Goal: Information Seeking & Learning: Learn about a topic

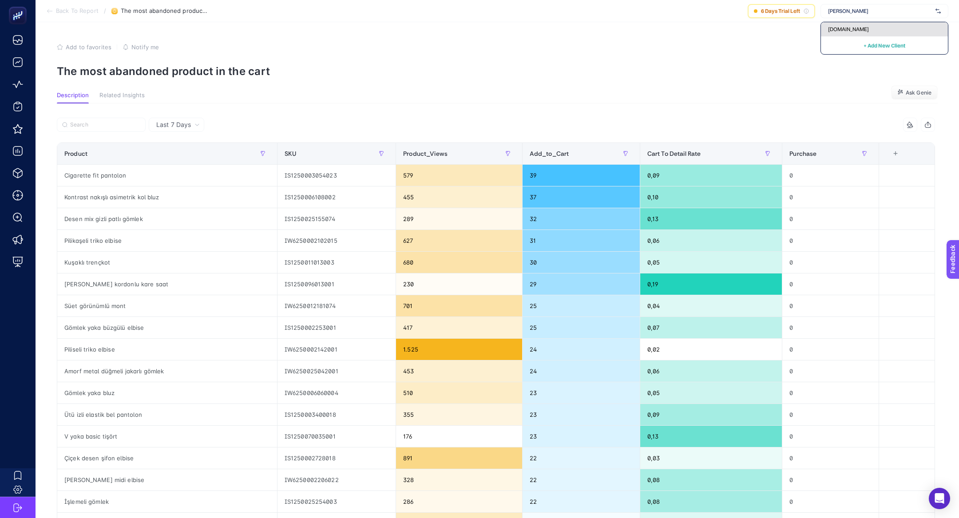
type input "[PERSON_NAME]"
click at [860, 32] on span "[DOMAIN_NAME]" at bounding box center [848, 29] width 41 height 7
click at [908, 7] on div "[DOMAIN_NAME]" at bounding box center [884, 11] width 128 height 14
click at [878, 36] on div "My Account" at bounding box center [884, 43] width 127 height 14
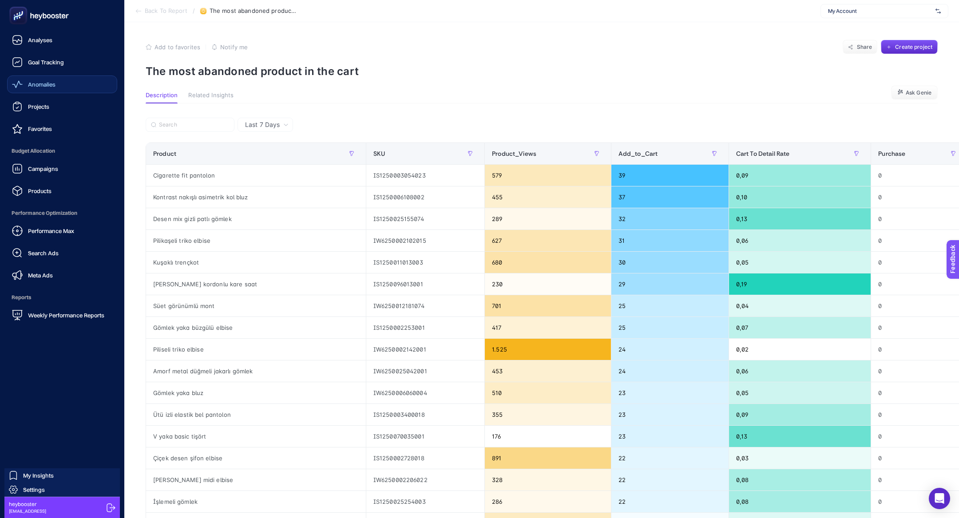
click at [44, 81] on span "Anomalies" at bounding box center [42, 84] width 28 height 7
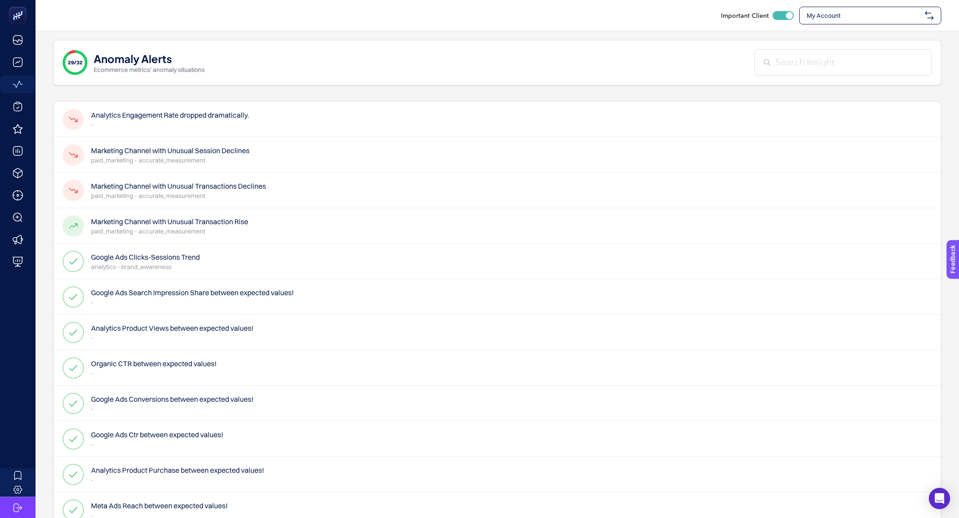
click at [222, 191] on p "paid_marketing - accurate_measurement" at bounding box center [178, 195] width 175 height 9
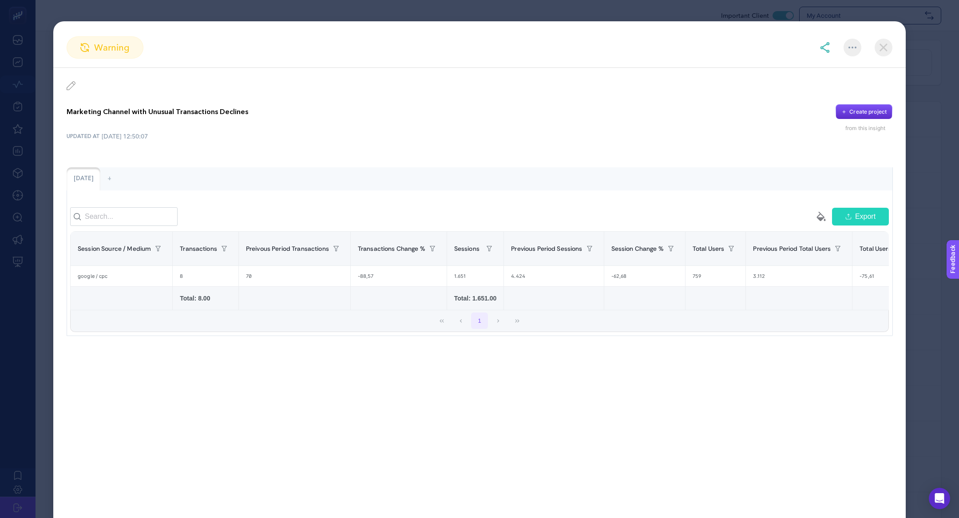
click at [175, 116] on p "Marketing Channel with Unusual Transactions Declines" at bounding box center [157, 112] width 181 height 11
copy div "Marketing Channel with Unusual Transactions Declines"
click at [185, 115] on p "Marketing Channel with Unusual Transactions Declines" at bounding box center [157, 112] width 181 height 11
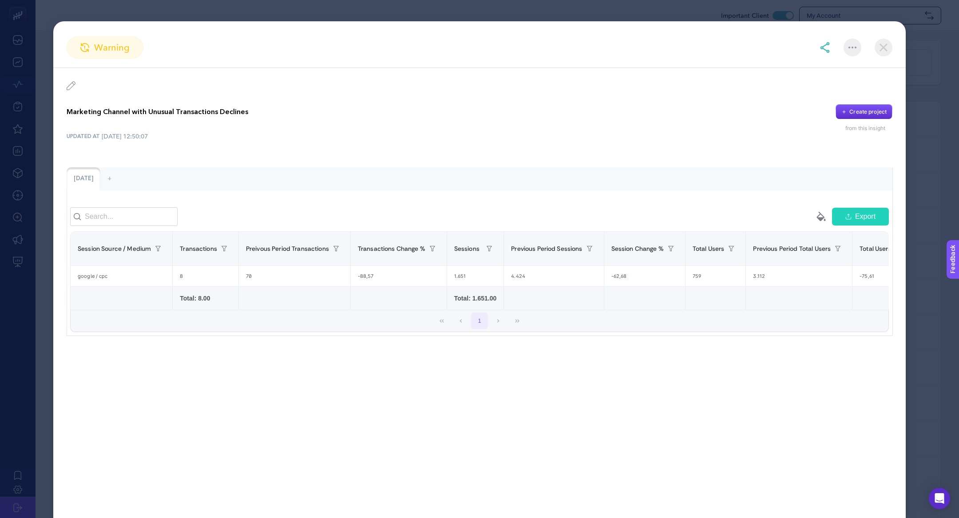
click at [192, 114] on p "Marketing Channel with Unusual Transactions Declines" at bounding box center [157, 112] width 181 height 11
copy p "Transactions"
click at [145, 110] on p "Marketing Channel with Unusual Transactions Declines" at bounding box center [157, 112] width 181 height 11
click at [144, 110] on p "Marketing Channel with Unusual Transactions Declines" at bounding box center [157, 112] width 181 height 11
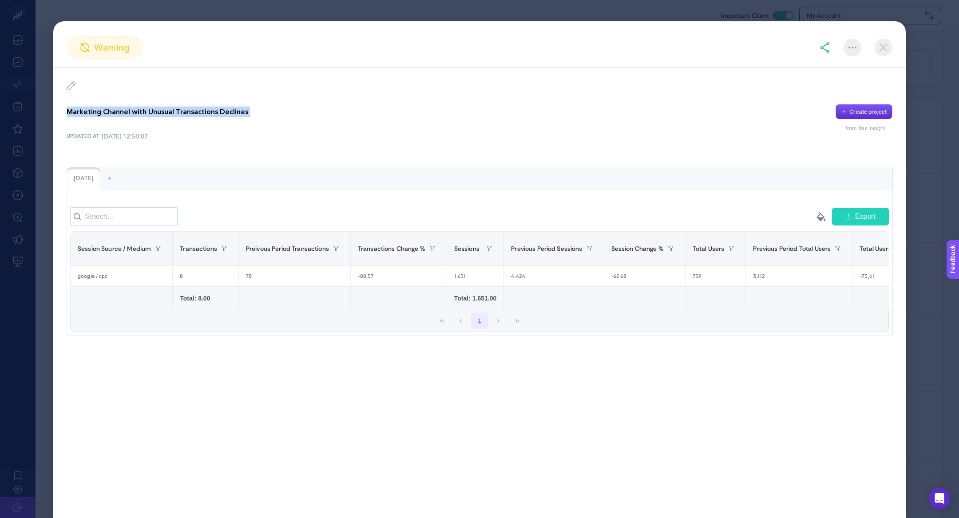
click at [144, 110] on p "Marketing Channel with Unusual Transactions Declines" at bounding box center [157, 112] width 181 height 11
copy div "Marketing Channel with Unusual Transactions Declines"
click at [825, 47] on img at bounding box center [824, 47] width 11 height 11
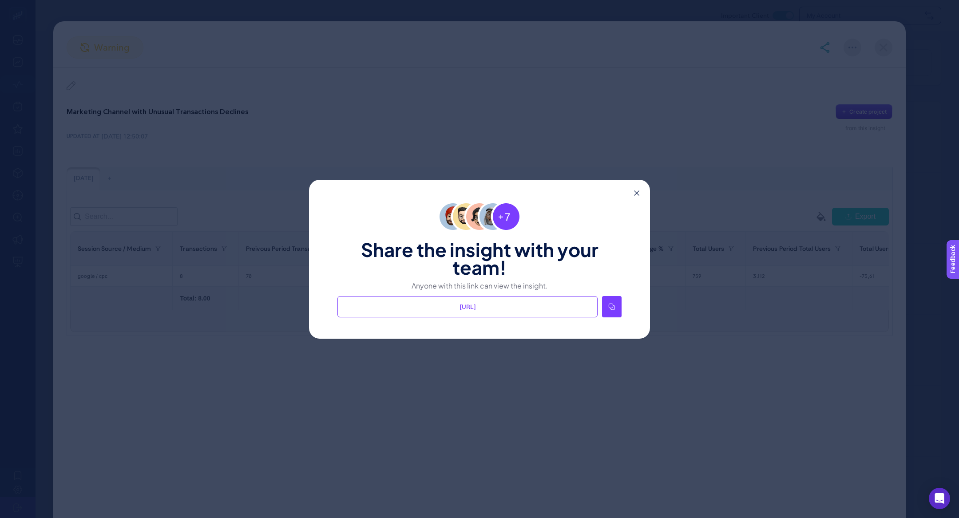
click at [607, 303] on div at bounding box center [612, 306] width 20 height 21
click at [642, 191] on div "Share the insight with your team! Anyone with this link can view the insight. […" at bounding box center [479, 259] width 341 height 159
click at [635, 191] on icon at bounding box center [636, 192] width 5 height 5
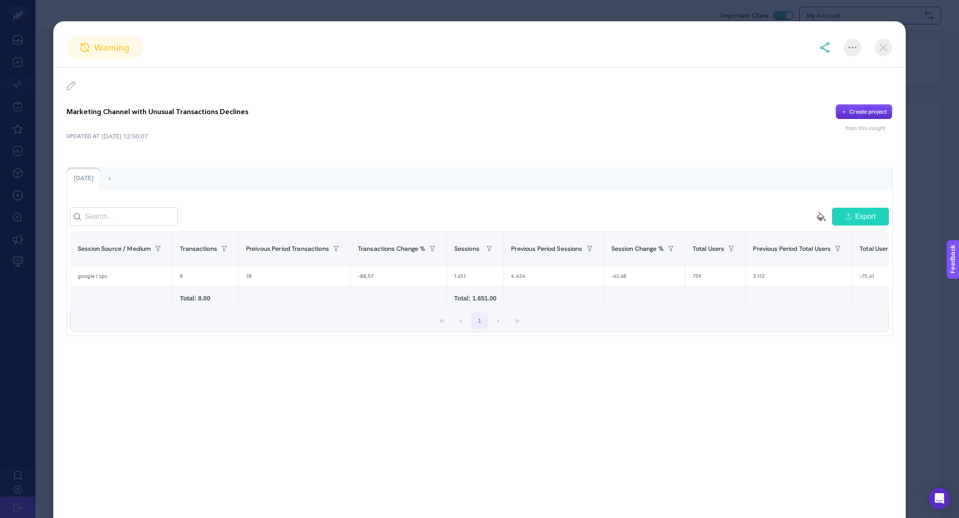
click at [879, 51] on img at bounding box center [883, 48] width 18 height 18
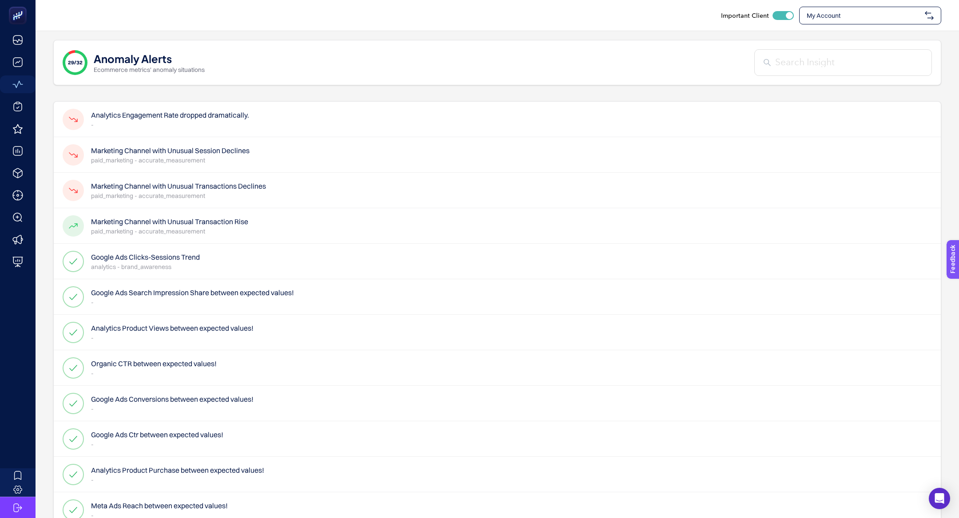
click at [876, 24] on div "Important Client My Account" at bounding box center [497, 15] width 923 height 31
click at [874, 22] on div "My Account" at bounding box center [870, 16] width 142 height 18
type input "mediamar"
click at [860, 46] on div "[DOMAIN_NAME]" at bounding box center [869, 55] width 141 height 18
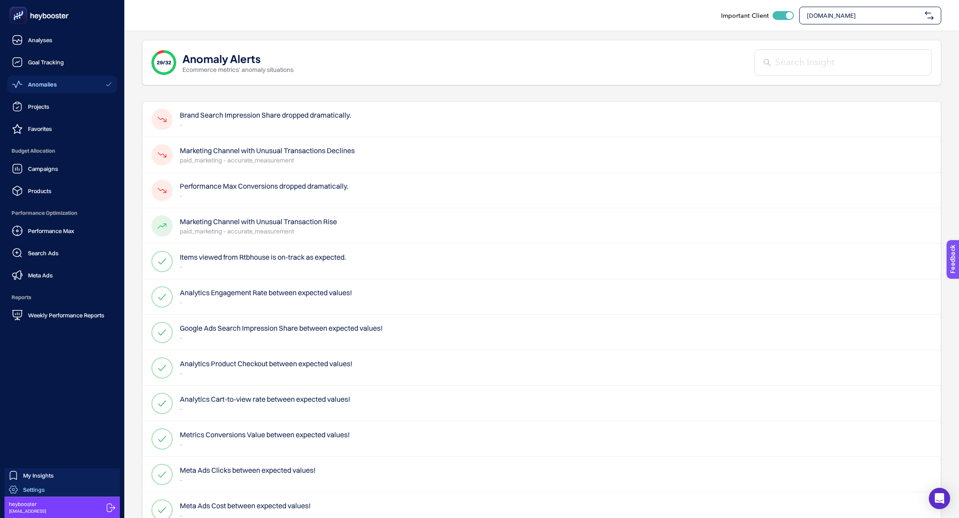
click at [32, 493] on div "Settings" at bounding box center [27, 489] width 36 height 9
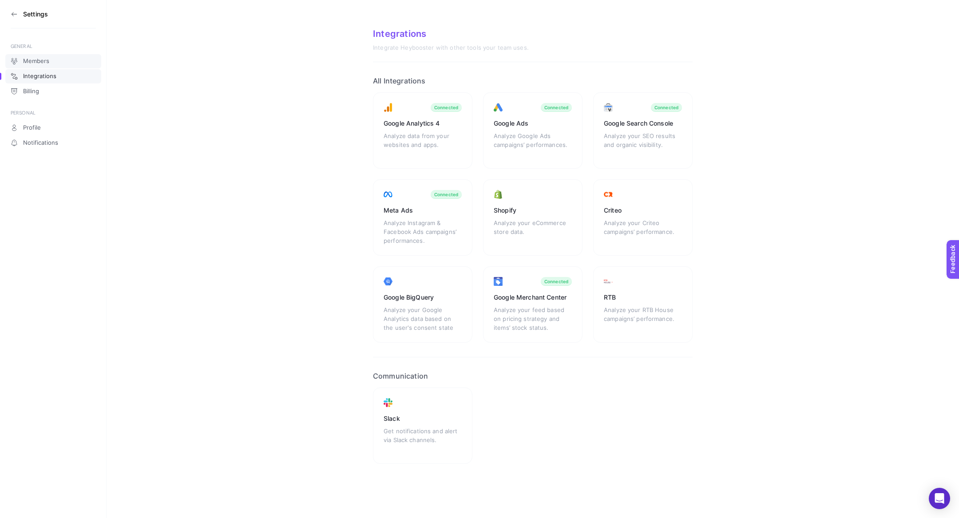
click at [28, 59] on span "Members" at bounding box center [36, 61] width 26 height 7
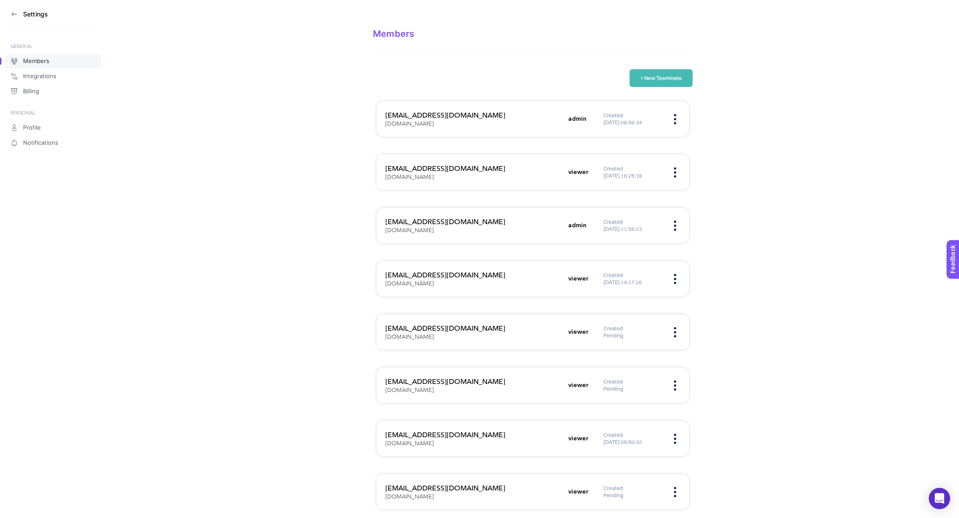
click at [635, 80] on button "+ New Teammate" at bounding box center [660, 78] width 63 height 18
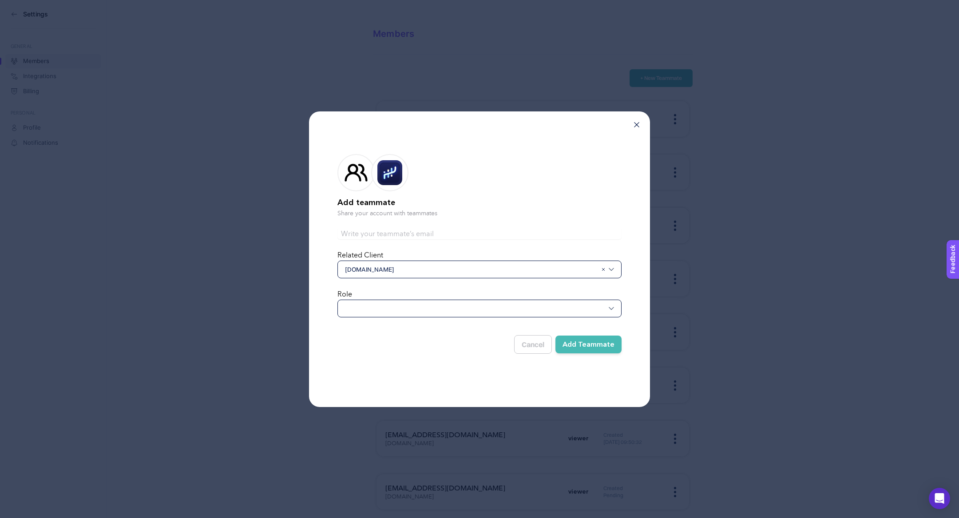
click at [386, 305] on div at bounding box center [479, 309] width 284 height 18
click at [385, 229] on input "text" at bounding box center [479, 234] width 284 height 11
paste input "[EMAIL_ADDRESS][DOMAIN_NAME]"
type input "[EMAIL_ADDRESS][DOMAIN_NAME]"
click at [384, 319] on form "Add teammate Share your account with teammates [PERSON_NAME][EMAIL_ADDRESS][DOM…" at bounding box center [479, 252] width 284 height 225
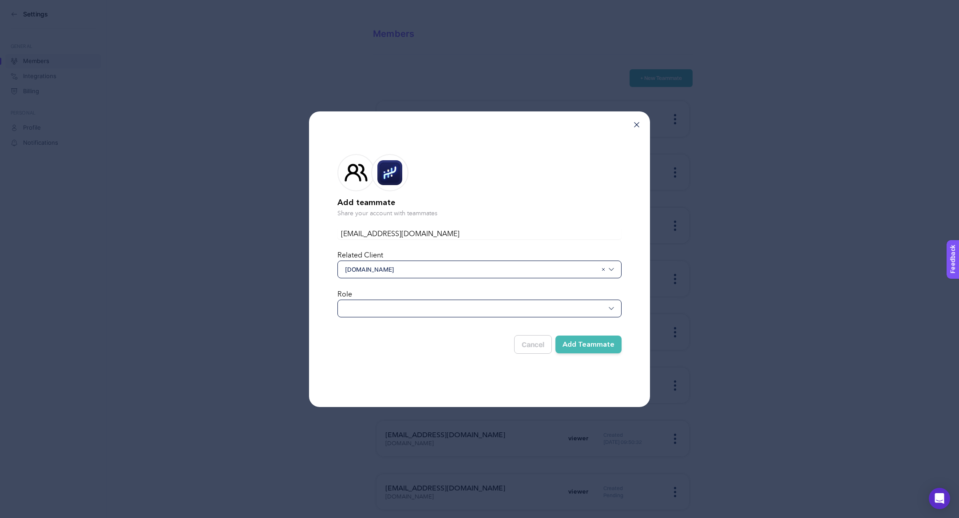
click at [384, 308] on div at bounding box center [479, 309] width 284 height 18
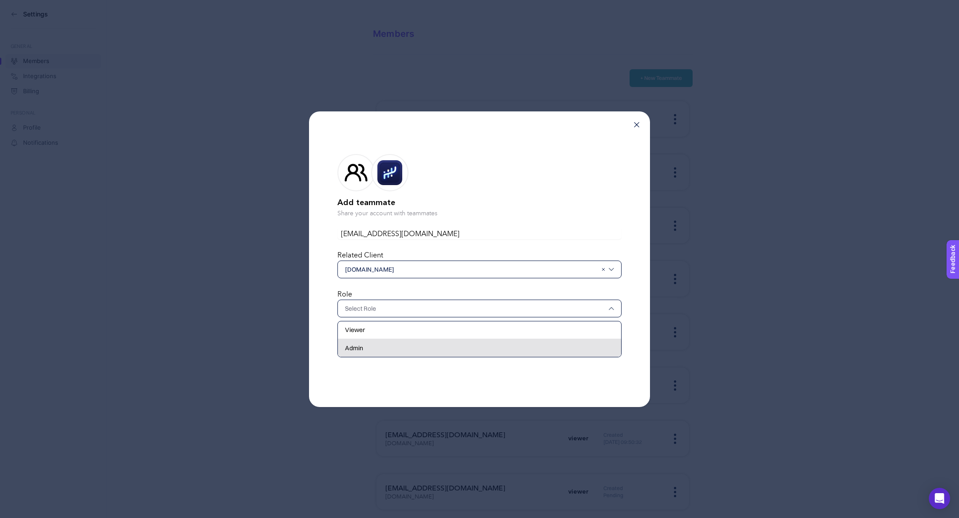
click at [380, 349] on div "Admin" at bounding box center [479, 348] width 283 height 18
click at [602, 346] on button "Add Teammate" at bounding box center [588, 344] width 66 height 18
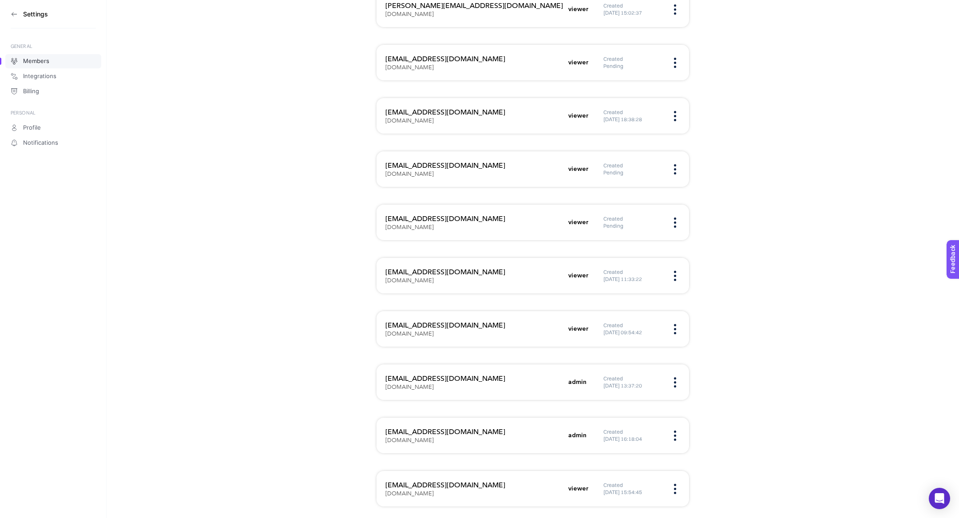
scroll to position [1177, 0]
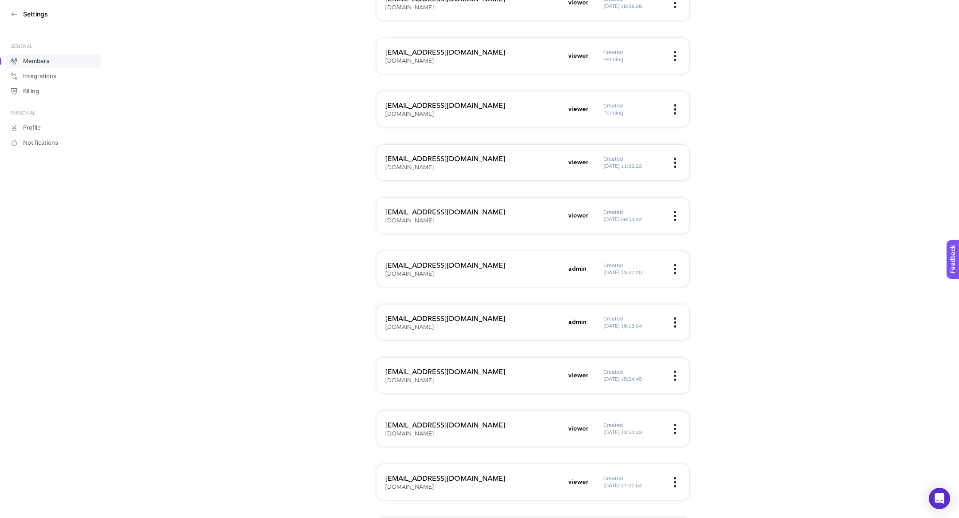
scroll to position [1121, 0]
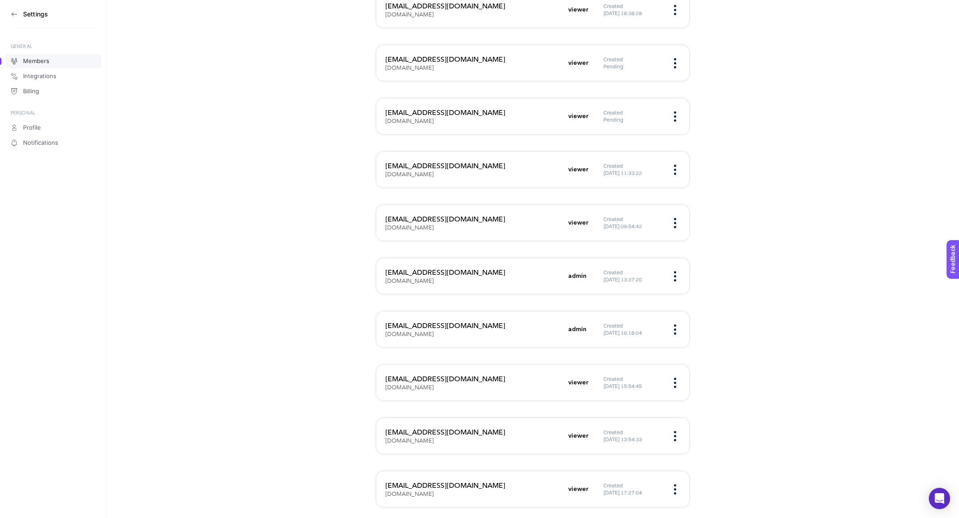
click at [5, 13] on aside "Settings GENERAL Members Integrations Billing PERSONAL Profile Notifications" at bounding box center [53, 259] width 107 height 518
click at [19, 13] on section "Settings" at bounding box center [53, 14] width 85 height 28
click at [17, 13] on icon at bounding box center [14, 14] width 7 height 7
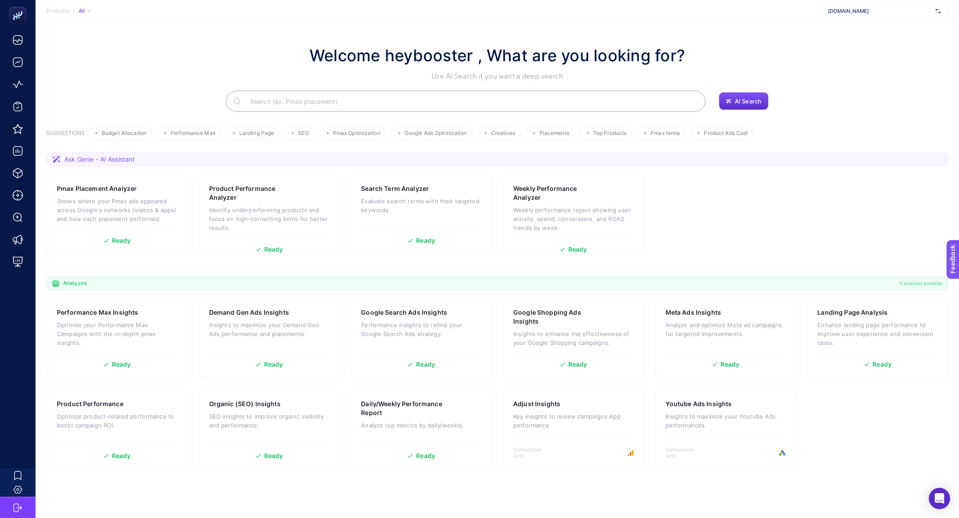
click at [859, 8] on span "[DOMAIN_NAME]" at bounding box center [880, 11] width 104 height 7
type input "[PERSON_NAME]"
click at [860, 26] on span "[DOMAIN_NAME]" at bounding box center [848, 29] width 41 height 7
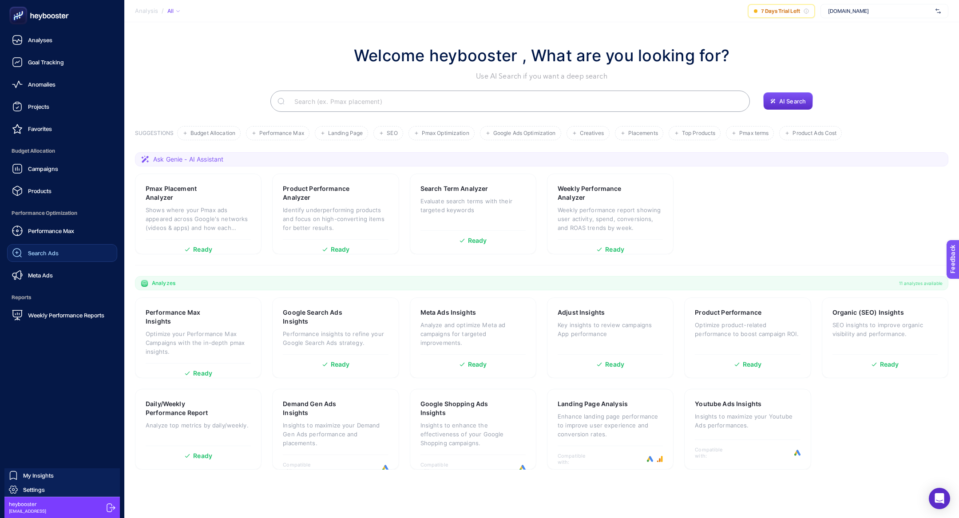
click at [45, 248] on div "Search Ads" at bounding box center [35, 253] width 47 height 11
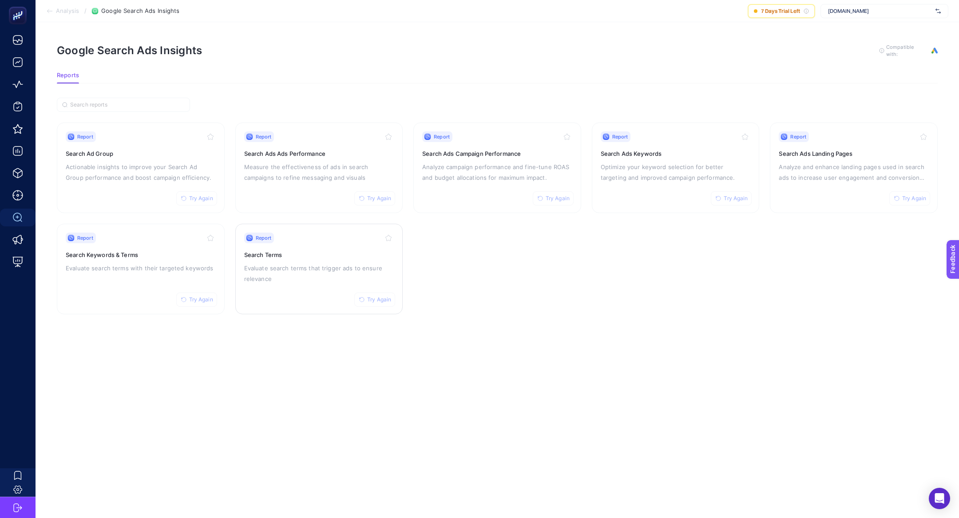
click at [295, 264] on p "Evaluate search terms that trigger ads to ensure relevance" at bounding box center [319, 273] width 150 height 21
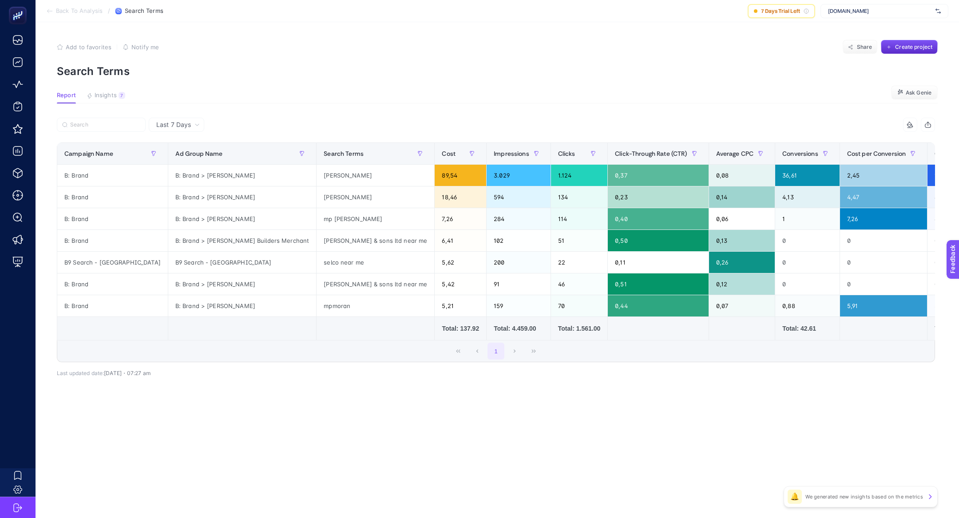
click at [121, 87] on article "Add to favorites false Notify me Share Create project Search Terms Report Insig…" at bounding box center [497, 270] width 923 height 496
click at [116, 91] on article "Add to favorites false Notify me Share Create project Search Terms Report Insig…" at bounding box center [497, 270] width 923 height 496
click at [101, 94] on span "Insights" at bounding box center [106, 95] width 22 height 7
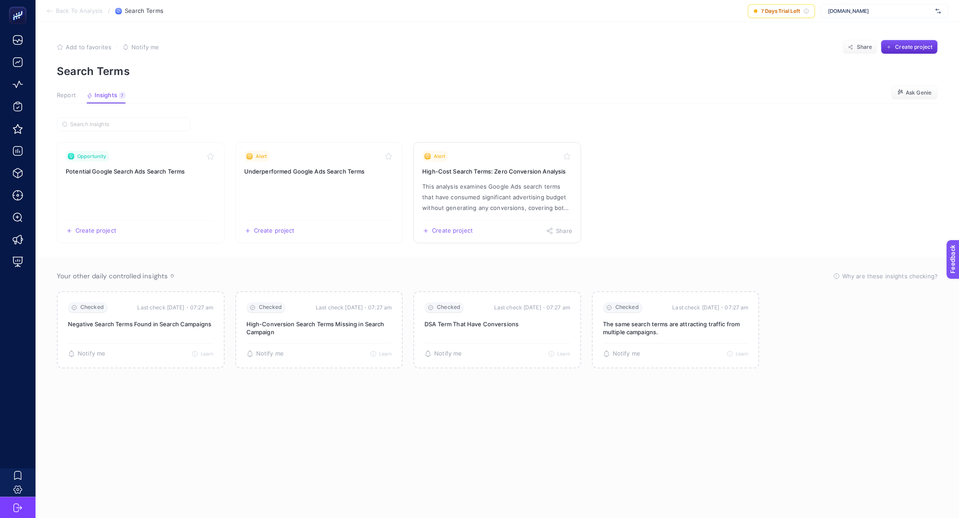
click at [486, 181] on p "This analysis examines Google Ads search terms that have consumed significant a…" at bounding box center [497, 197] width 150 height 32
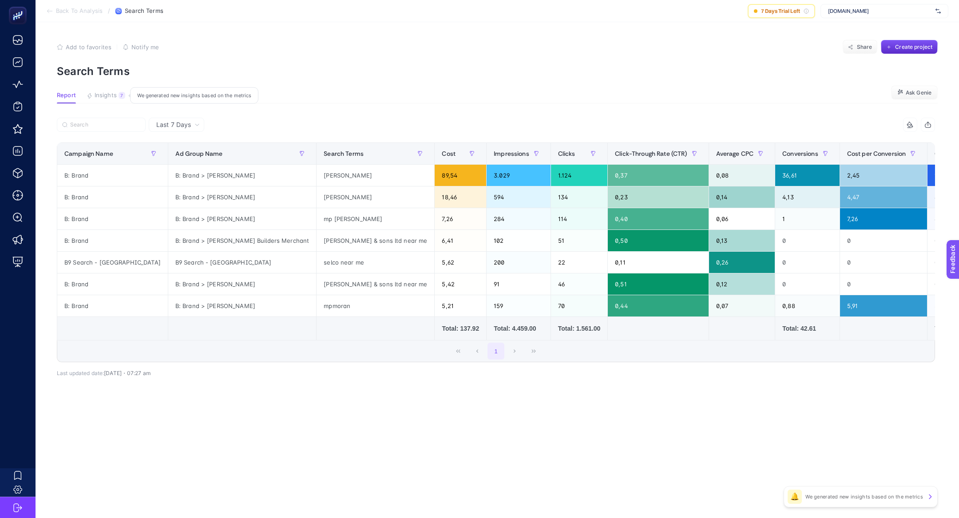
click at [100, 99] on button "Insights 7 We generated new insights based on the metrics" at bounding box center [106, 98] width 39 height 12
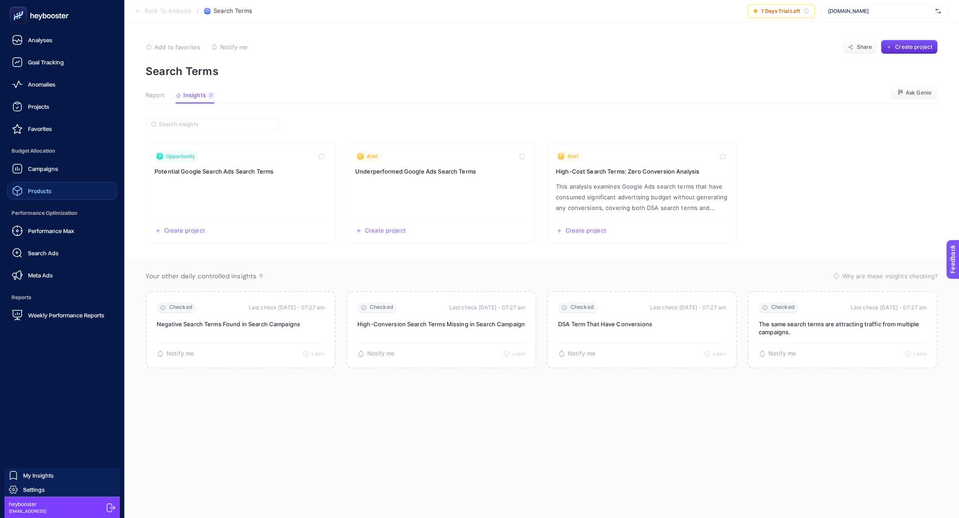
click at [41, 194] on div "Products" at bounding box center [31, 190] width 39 height 11
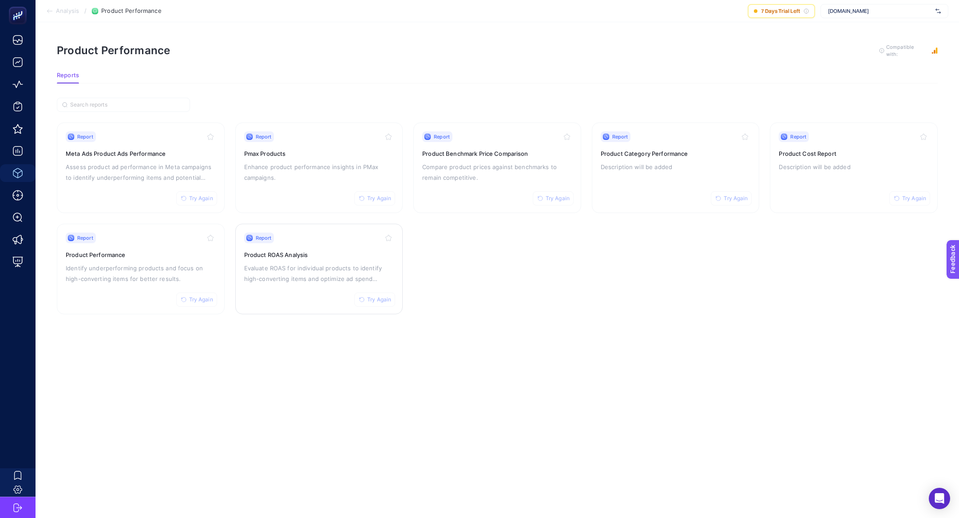
click at [356, 253] on h3 "Product ROAS Analysis" at bounding box center [319, 254] width 150 height 9
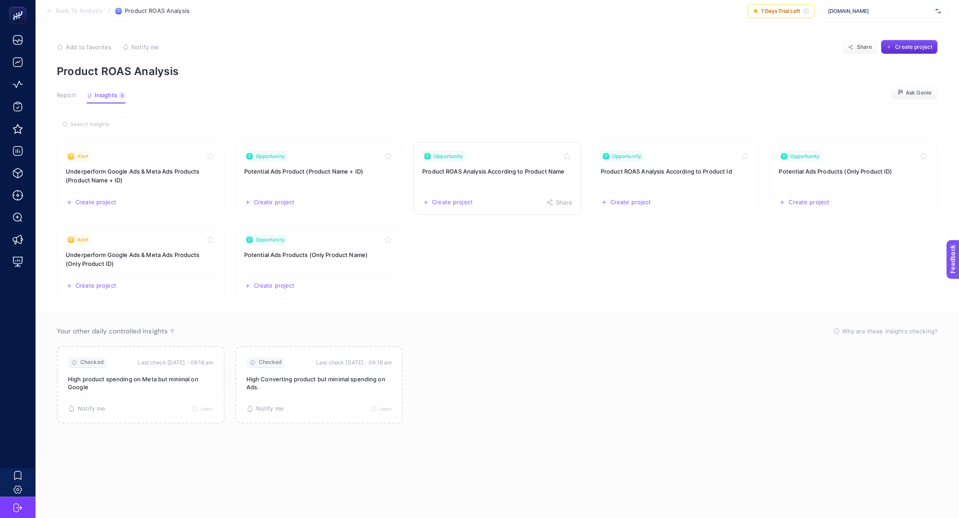
click at [499, 171] on h3 "Product ROAS Analysis According to Product Name" at bounding box center [497, 171] width 150 height 9
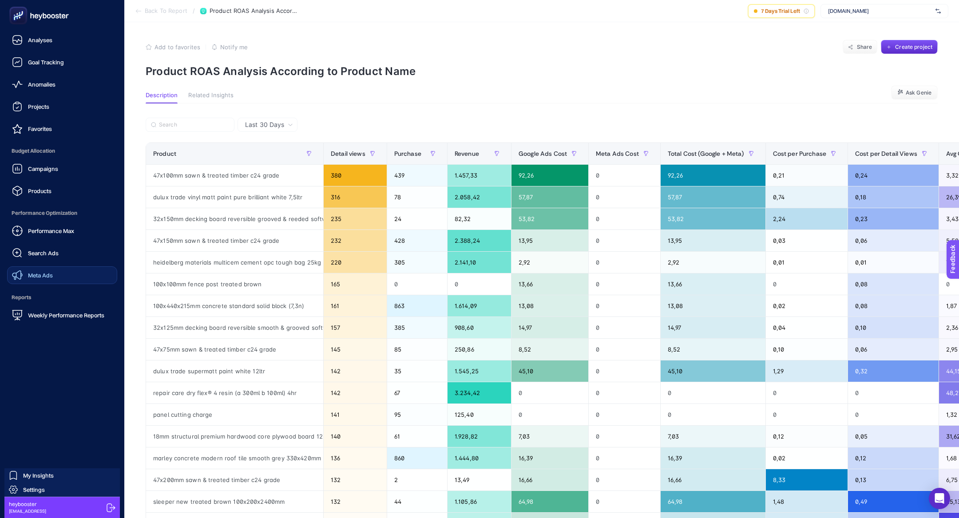
click at [35, 273] on span "Meta Ads" at bounding box center [40, 275] width 25 height 7
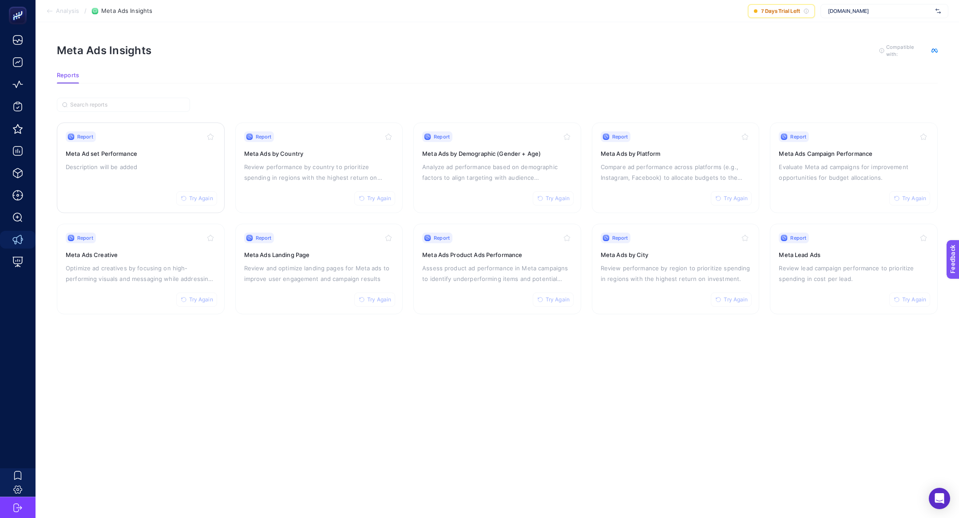
click at [149, 150] on h3 "Meta Ad set Performance" at bounding box center [141, 153] width 150 height 9
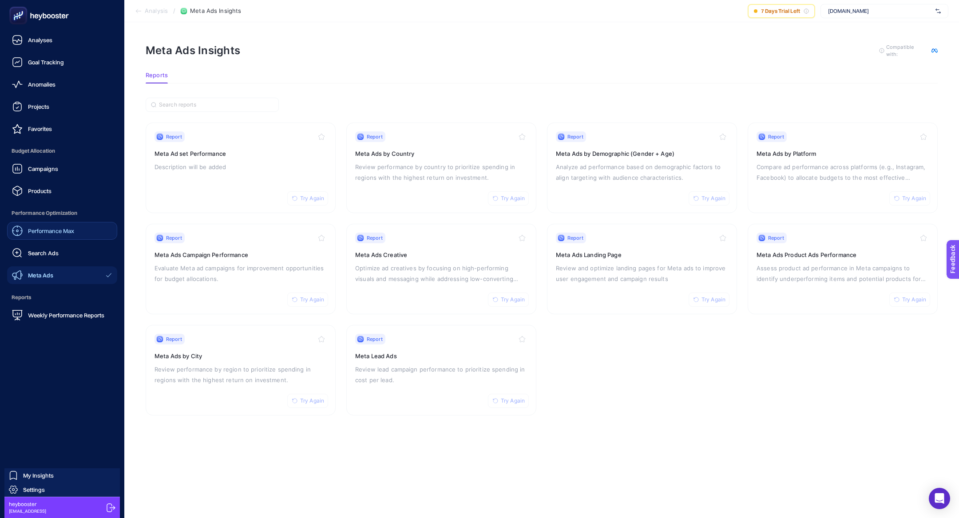
click at [54, 226] on div "Performance Max" at bounding box center [43, 230] width 62 height 11
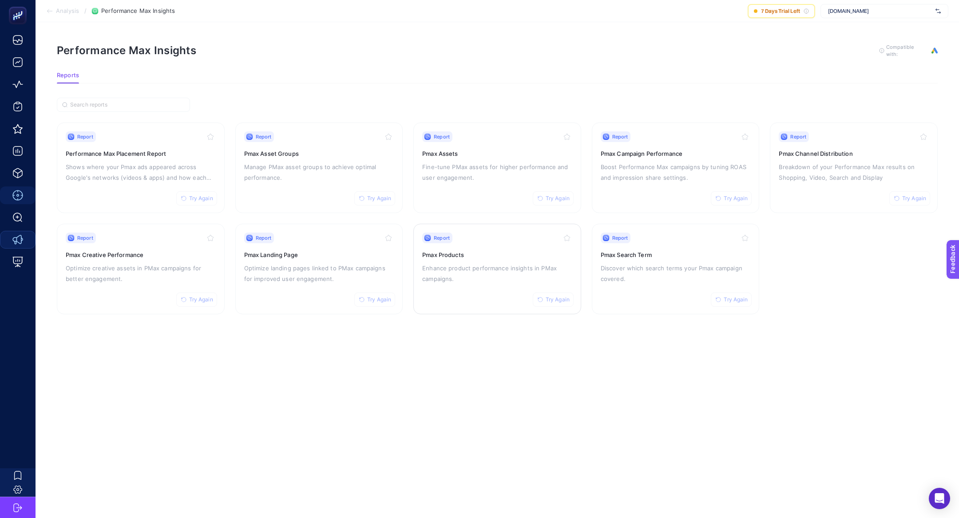
click at [536, 260] on div "Report Try Again Pmax Products Enhance product performance insights in PMax cam…" at bounding box center [497, 269] width 150 height 73
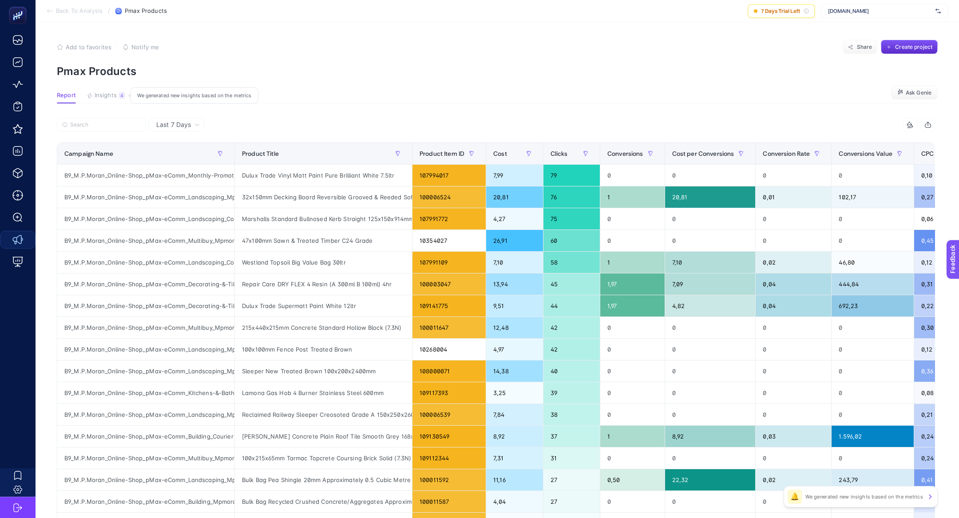
click at [97, 101] on button "Insights 4 We generated new insights based on the metrics" at bounding box center [106, 98] width 39 height 12
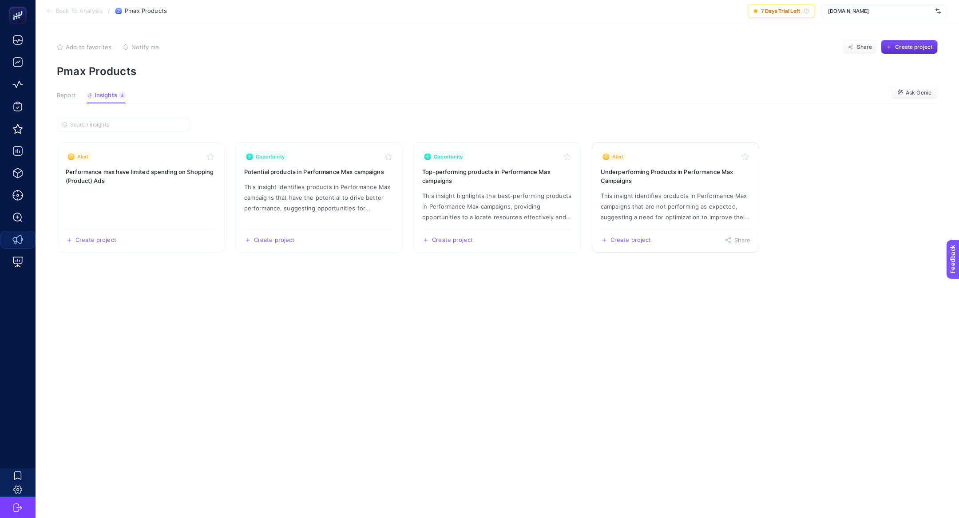
click at [685, 194] on p "This insight identifies products in Performance Max campaigns that are not perf…" at bounding box center [675, 206] width 150 height 32
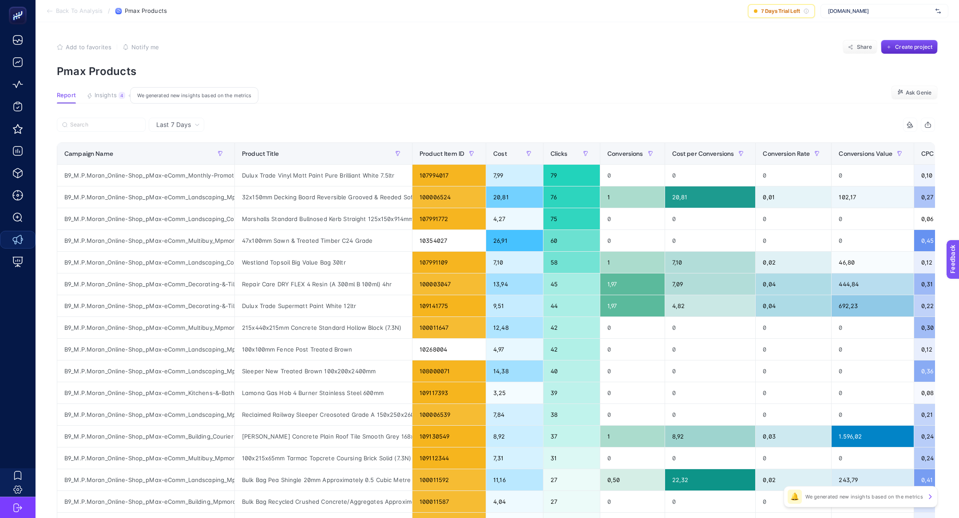
click at [114, 94] on span "Insights" at bounding box center [106, 95] width 22 height 7
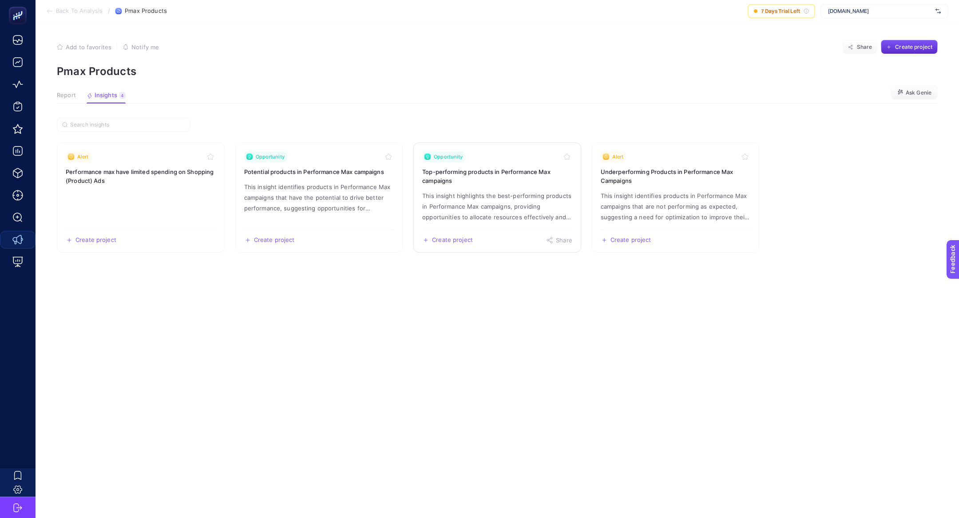
click at [501, 206] on p "This insight highlights the best-performing products in Performance Max campaig…" at bounding box center [497, 206] width 150 height 32
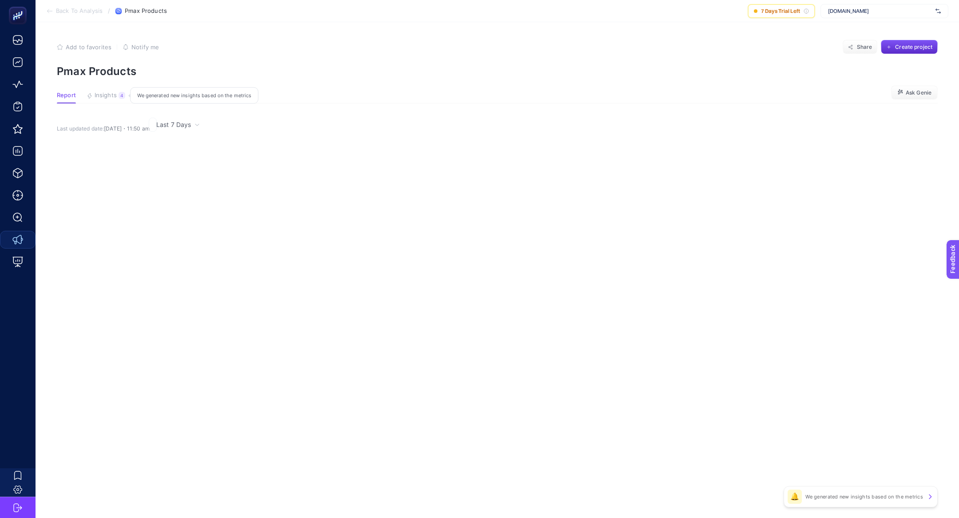
click at [103, 99] on button "Insights 4 We generated new insights based on the metrics" at bounding box center [106, 98] width 39 height 12
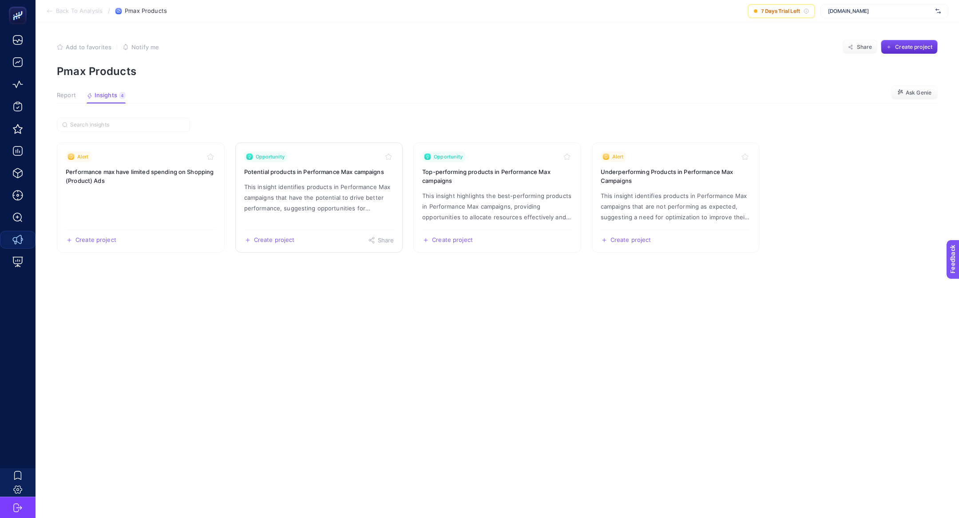
click at [303, 174] on h3 "Potential products in Performance Max campaigns" at bounding box center [319, 171] width 150 height 9
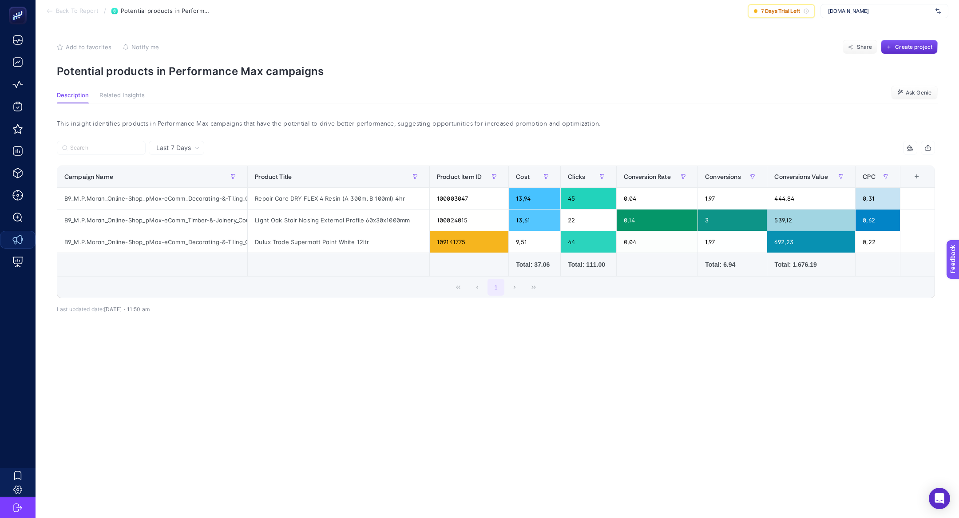
click at [182, 67] on p "Potential products in Performance Max campaigns" at bounding box center [497, 71] width 880 height 13
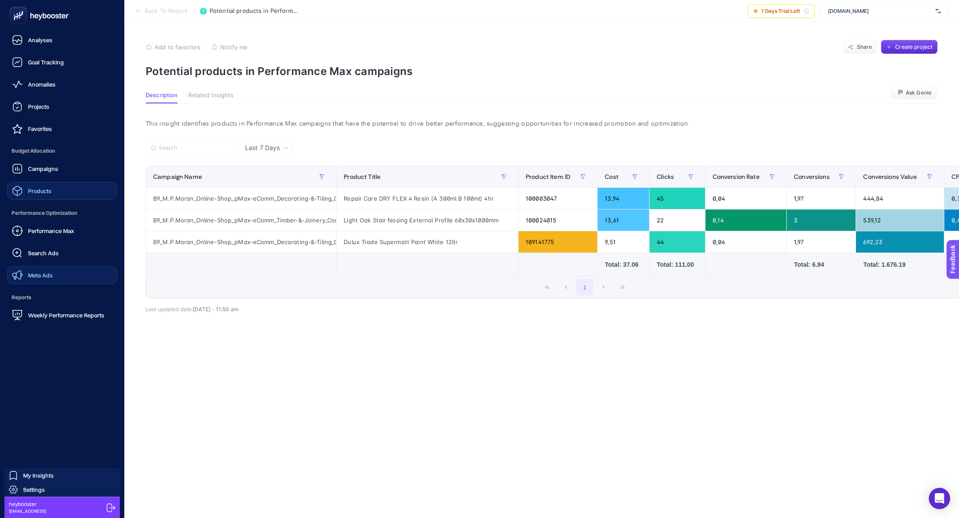
click at [65, 189] on link "Products" at bounding box center [62, 191] width 110 height 18
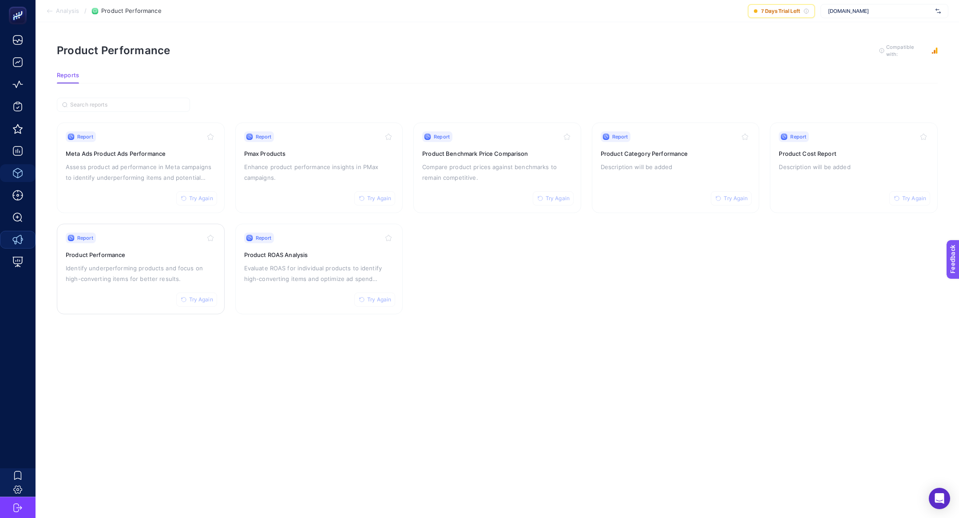
click at [146, 246] on div "Report Try Again Product Performance Identify underperforming products and focu…" at bounding box center [141, 269] width 150 height 73
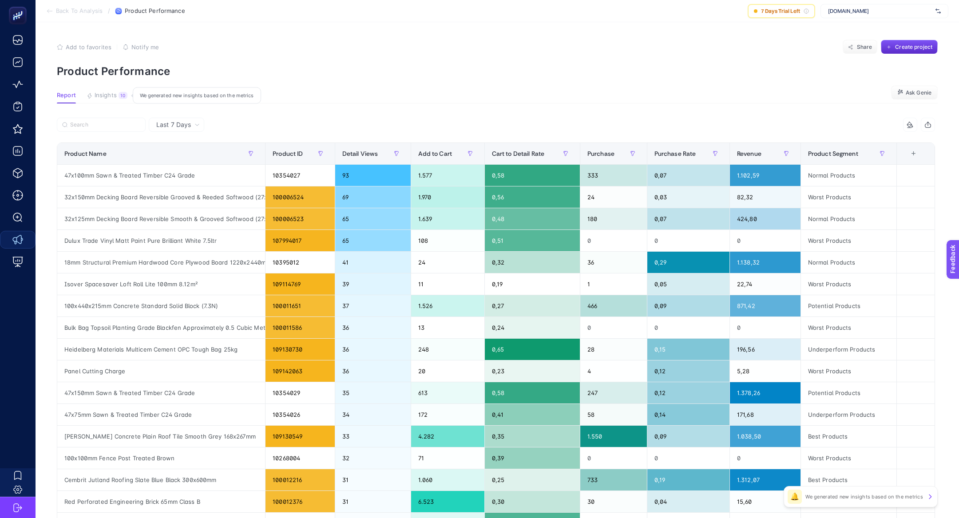
click at [117, 92] on button "Insights 10 We generated new insights based on the metrics" at bounding box center [107, 98] width 41 height 12
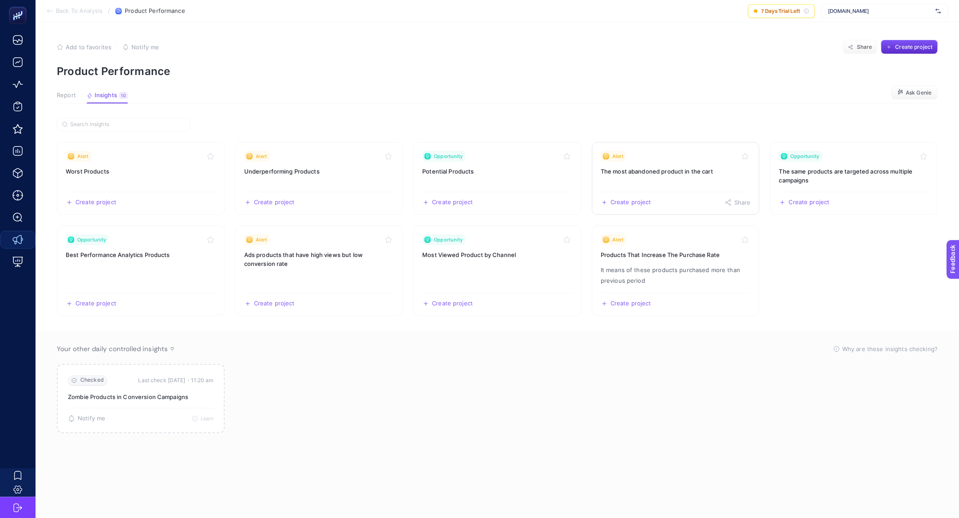
click at [648, 167] on h3 "The most abandoned product in the cart" at bounding box center [675, 171] width 150 height 9
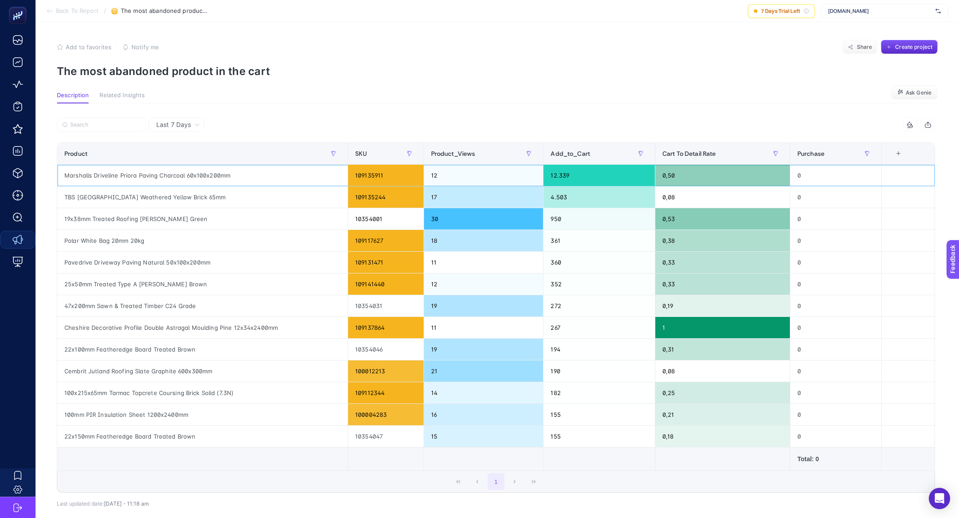
click at [155, 172] on div "Marshalls Driveline Priora Paving Charcoal 60x100x200mm" at bounding box center [202, 175] width 290 height 21
click at [147, 172] on div "Marshalls Driveline Priora Paving Charcoal 60x100x200mm" at bounding box center [202, 175] width 290 height 21
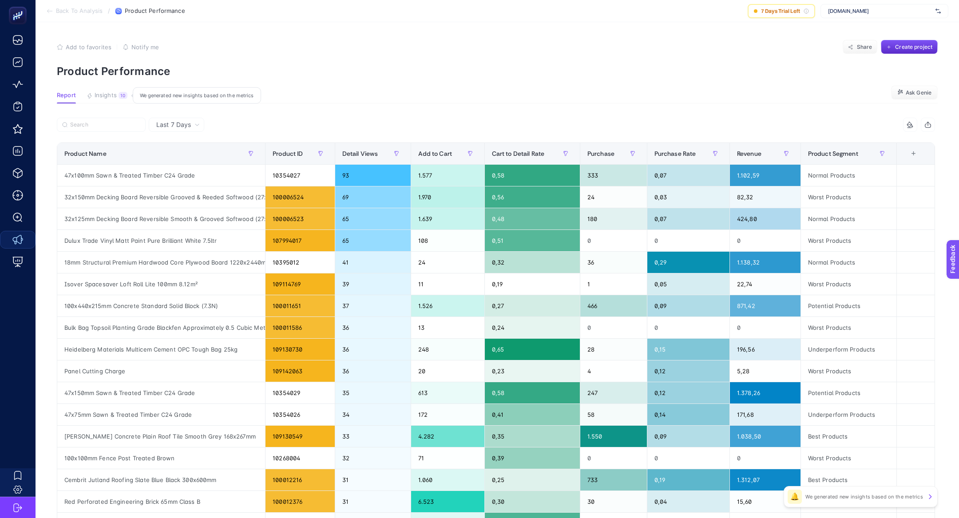
click at [101, 92] on span "Insights" at bounding box center [106, 95] width 22 height 7
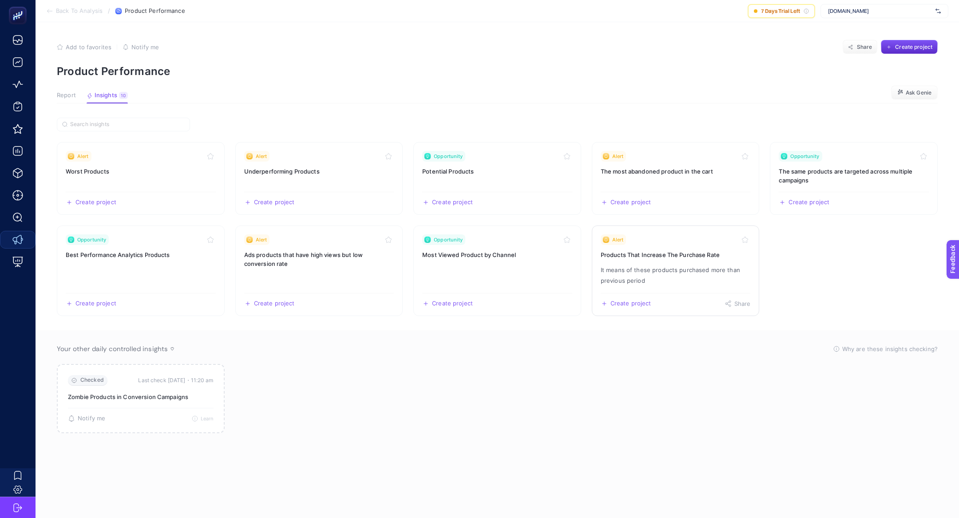
click at [655, 258] on link "Alert Products That Increase The Purchase Rate It means of these products purch…" at bounding box center [676, 270] width 168 height 91
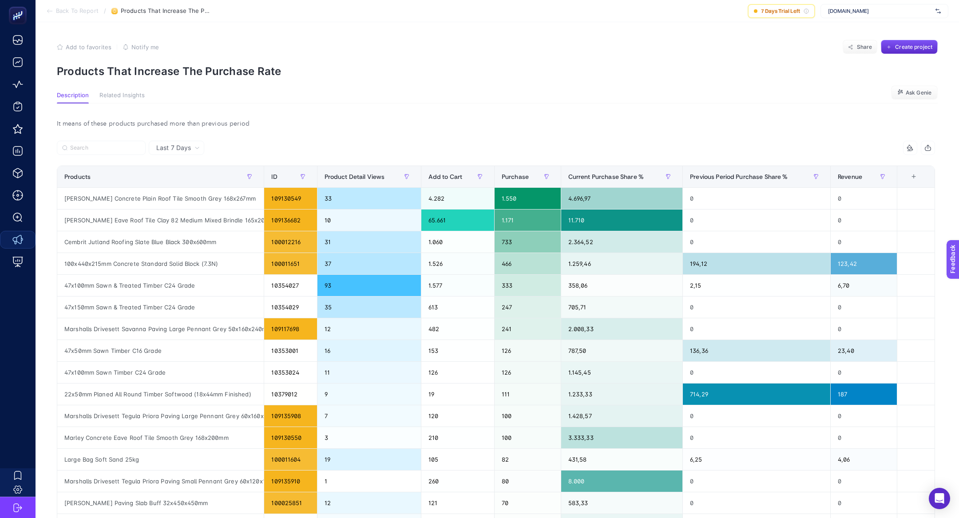
click at [178, 73] on p "Products That Increase The Purchase Rate" at bounding box center [497, 71] width 880 height 13
click at [514, 178] on span "Purchase" at bounding box center [514, 176] width 27 height 7
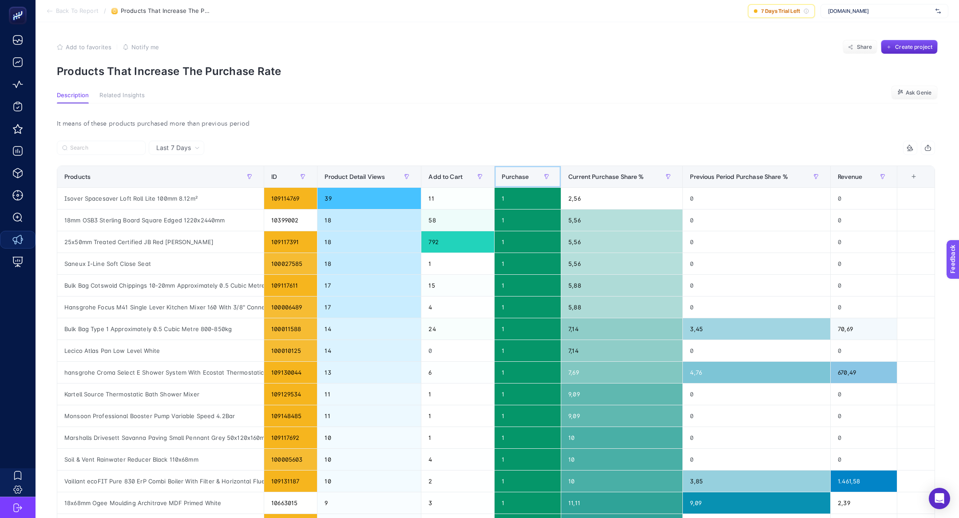
click at [514, 178] on span "Purchase" at bounding box center [514, 176] width 27 height 7
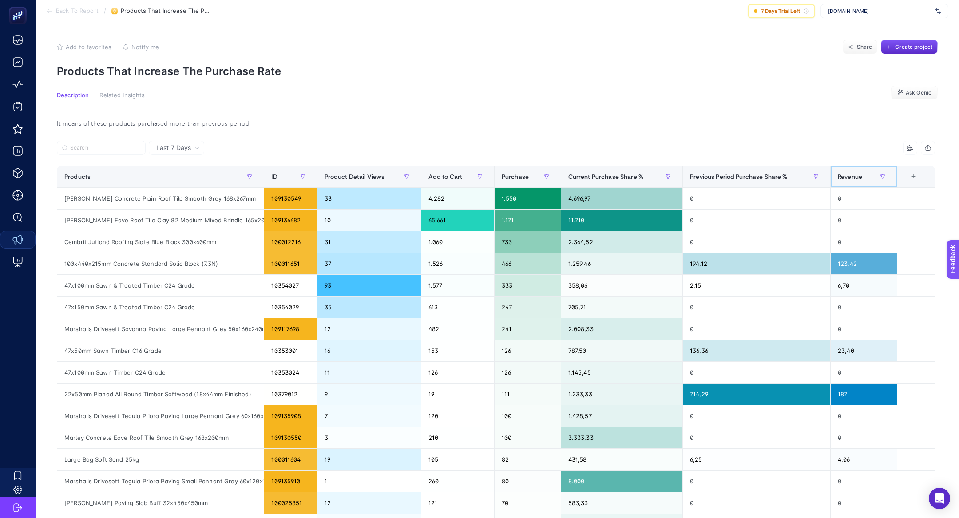
click at [854, 179] on span "Revenue" at bounding box center [849, 176] width 24 height 7
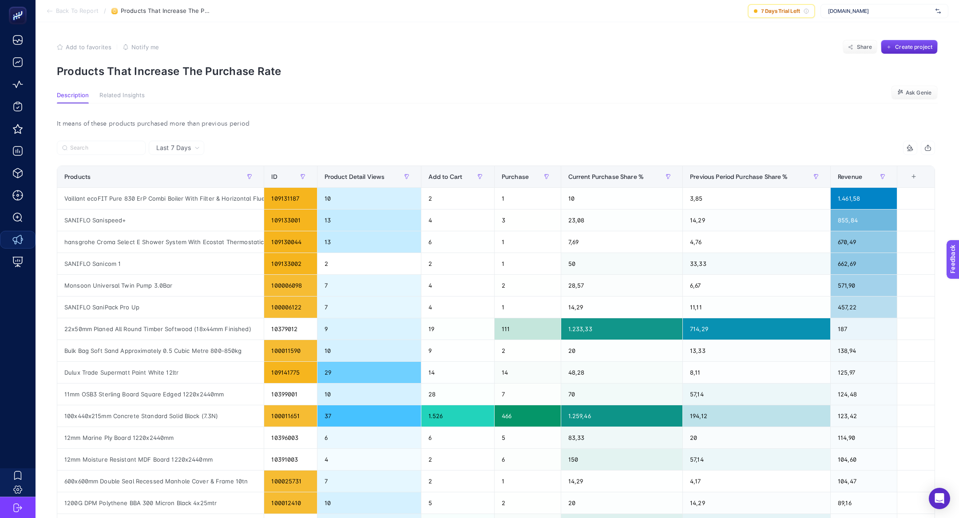
click at [517, 165] on div "7 items selected Products ID Product Detail Views Add to Cart Purchase Current …" at bounding box center [496, 404] width 878 height 527
click at [517, 167] on th "Purchase" at bounding box center [527, 177] width 67 height 22
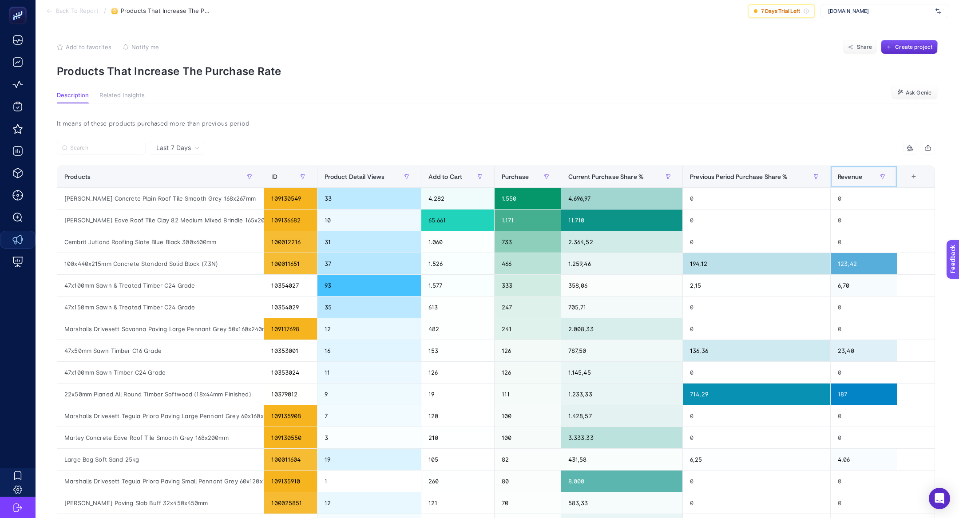
click at [853, 179] on span "Revenue" at bounding box center [849, 176] width 24 height 7
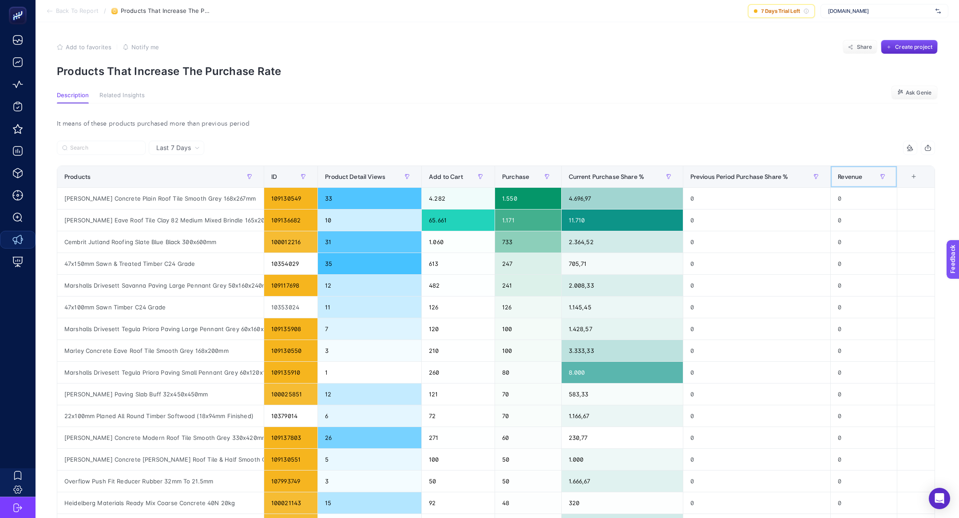
click at [853, 179] on span "Revenue" at bounding box center [849, 176] width 24 height 7
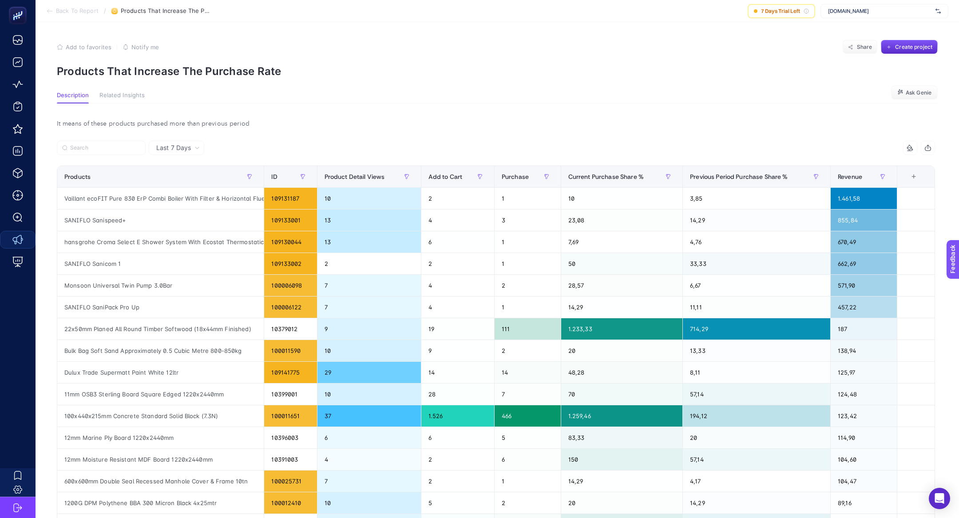
click at [204, 78] on article "Add to favorites false Notify me Share Create project Products That Increase Th…" at bounding box center [497, 384] width 923 height 724
copy article "Products That Increase The Purchase Rate"
